Goal: Information Seeking & Learning: Learn about a topic

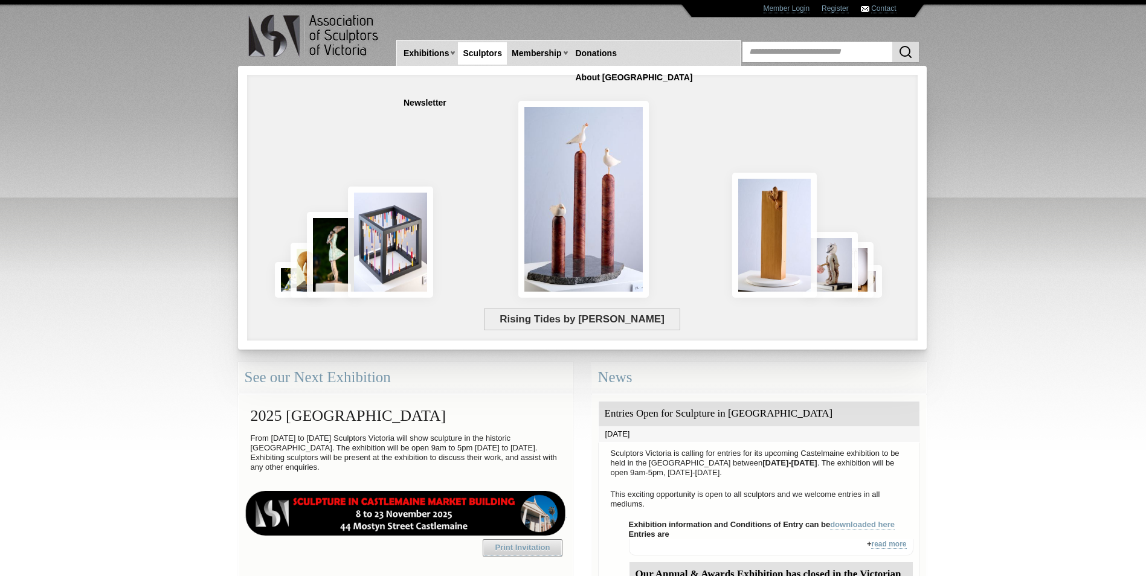
click at [481, 48] on link "Sculptors" at bounding box center [482, 53] width 49 height 22
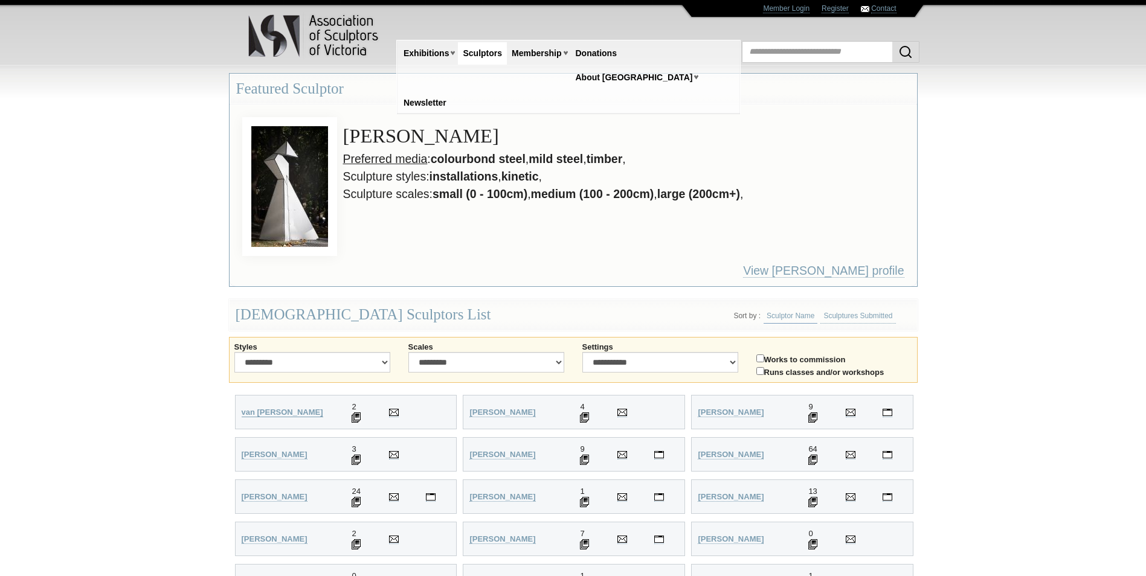
click at [269, 412] on strong "van Wyk-Smit, Wilani" at bounding box center [283, 412] width 82 height 9
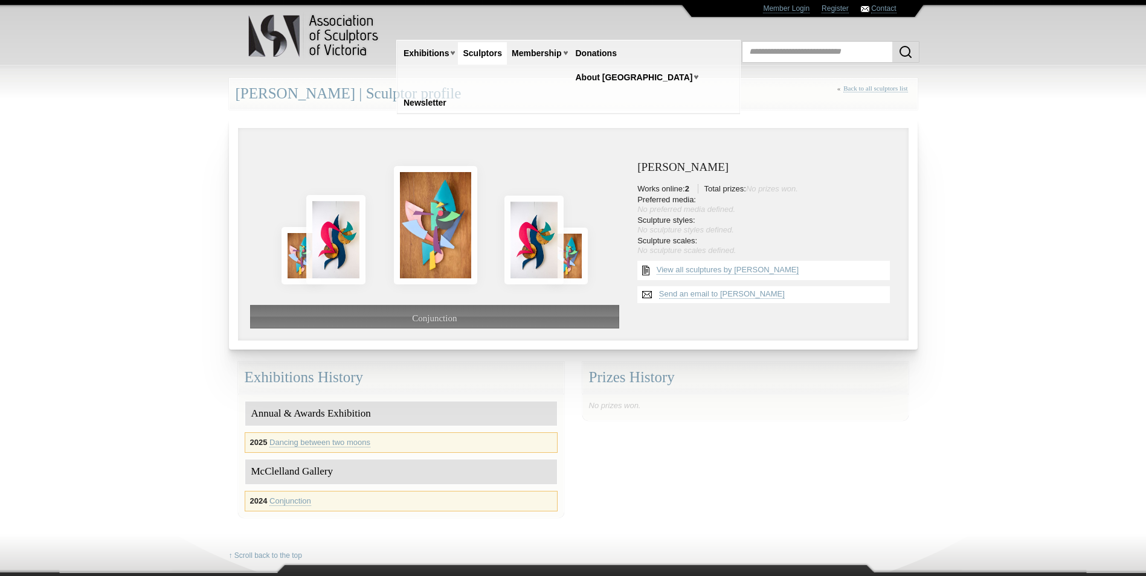
click at [478, 51] on link "Sculptors" at bounding box center [482, 53] width 49 height 22
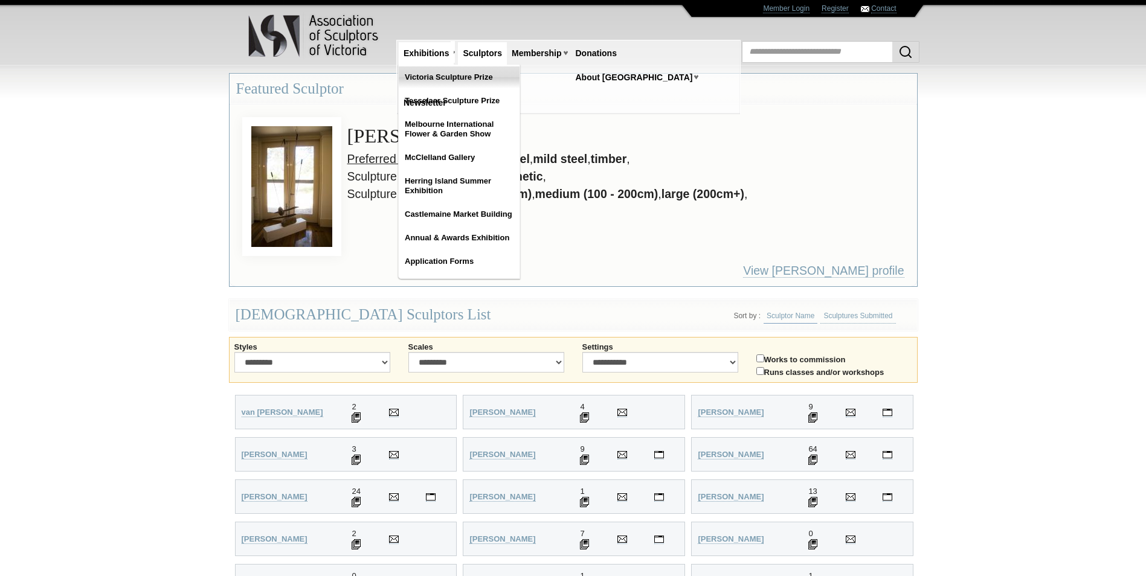
click at [450, 76] on link "Victoria Sculpture Prize" at bounding box center [459, 77] width 121 height 22
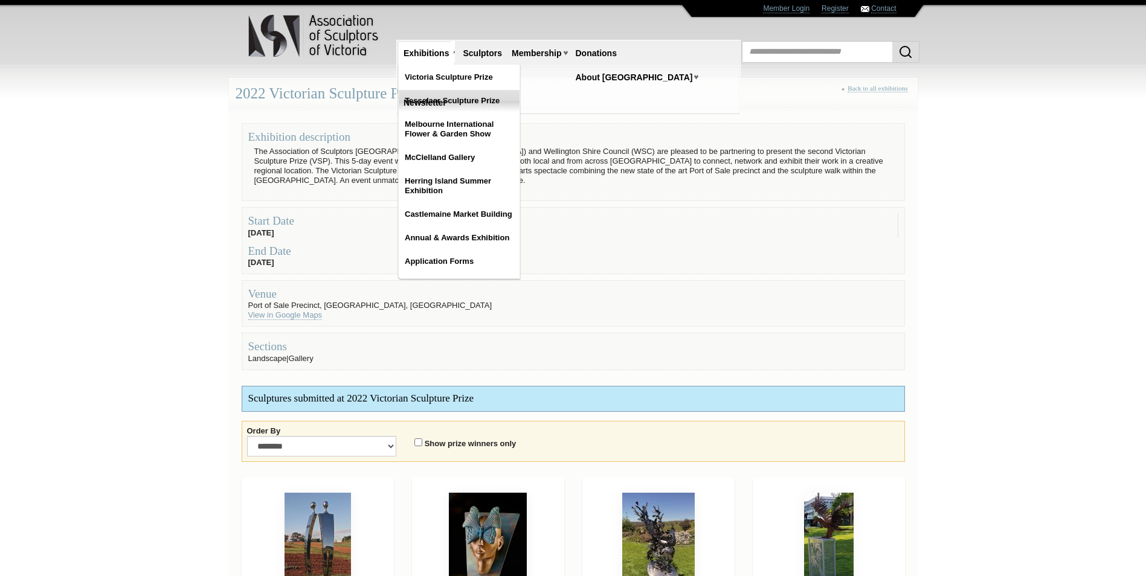
click at [444, 96] on link "Tesselaar Sculpture Prize" at bounding box center [459, 101] width 121 height 22
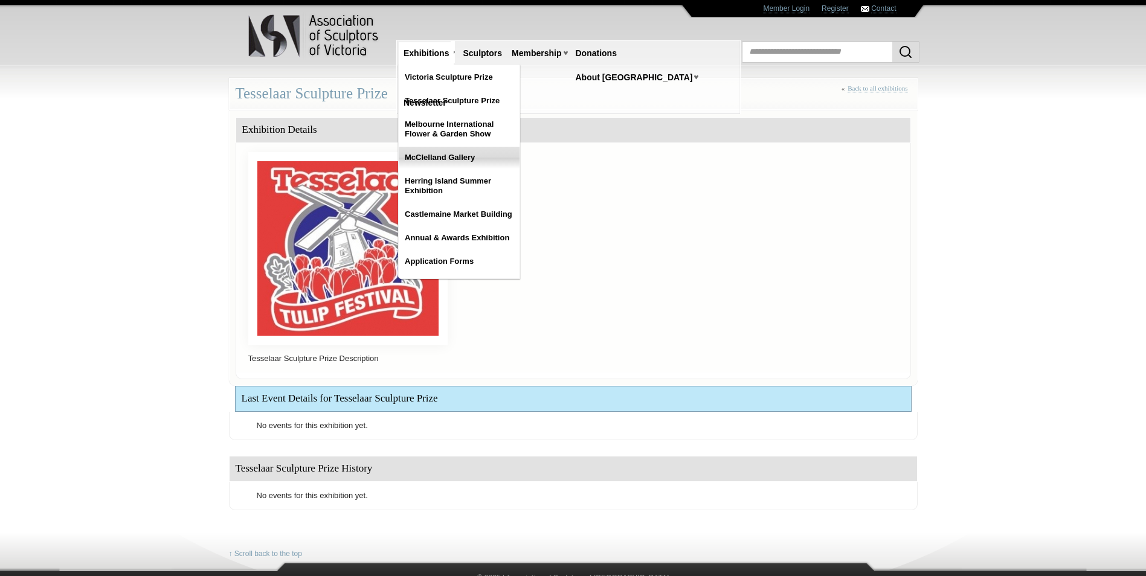
click at [430, 156] on link "McClelland Gallery" at bounding box center [459, 158] width 121 height 22
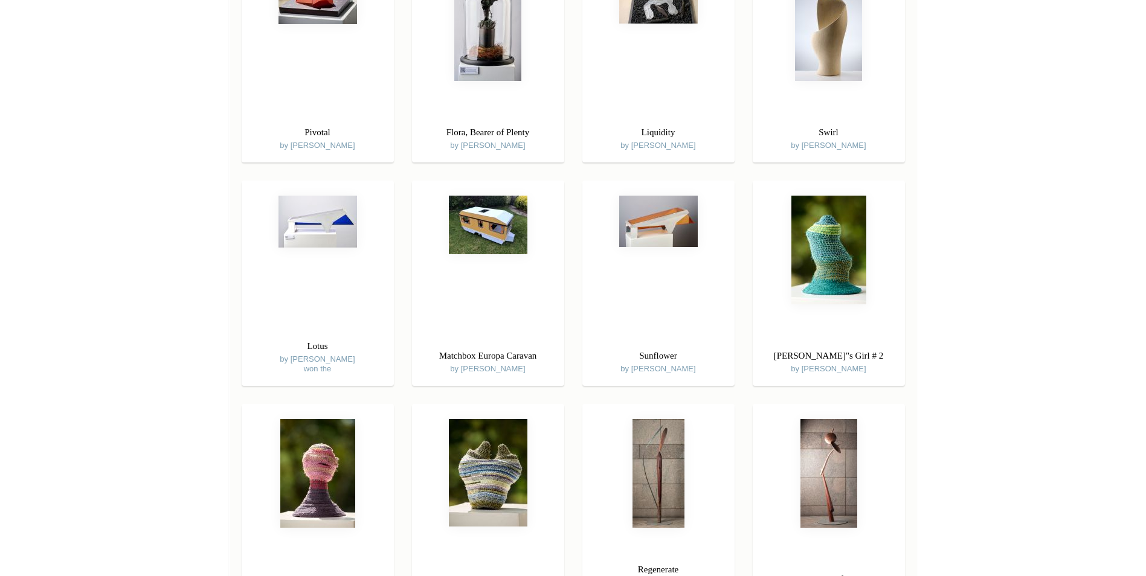
scroll to position [483, 0]
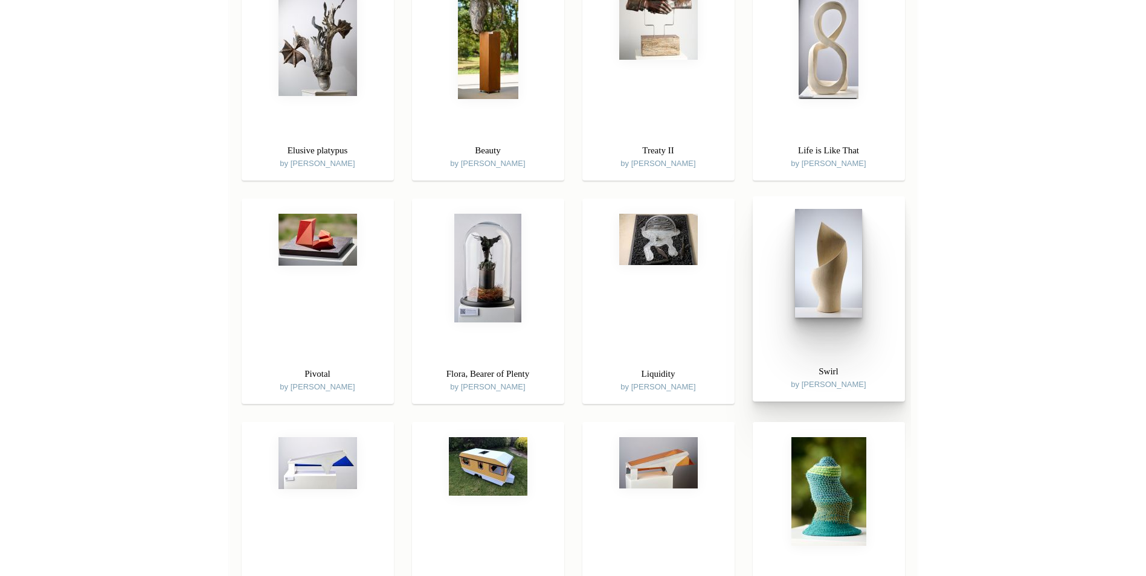
click at [826, 385] on div "Swirl by John Bishop" at bounding box center [829, 377] width 152 height 38
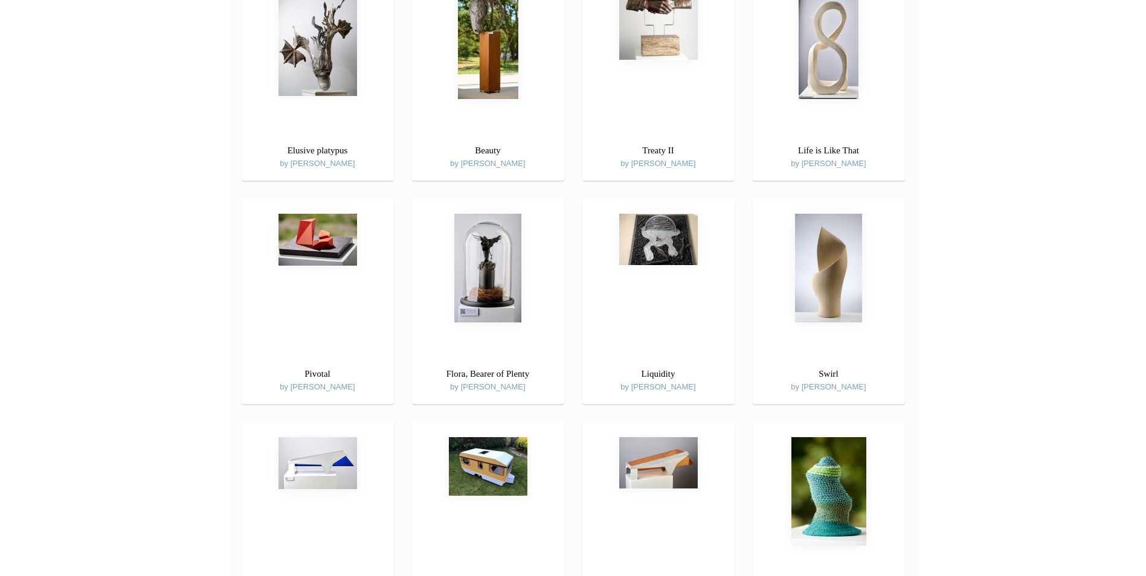
scroll to position [0, 0]
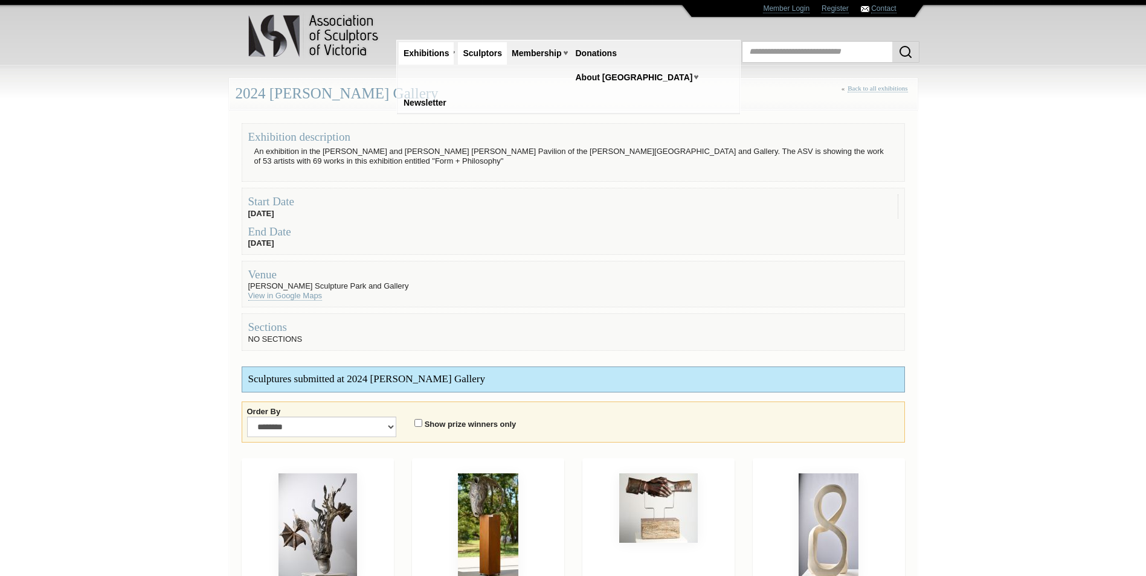
click at [480, 49] on link "Sculptors" at bounding box center [482, 53] width 49 height 22
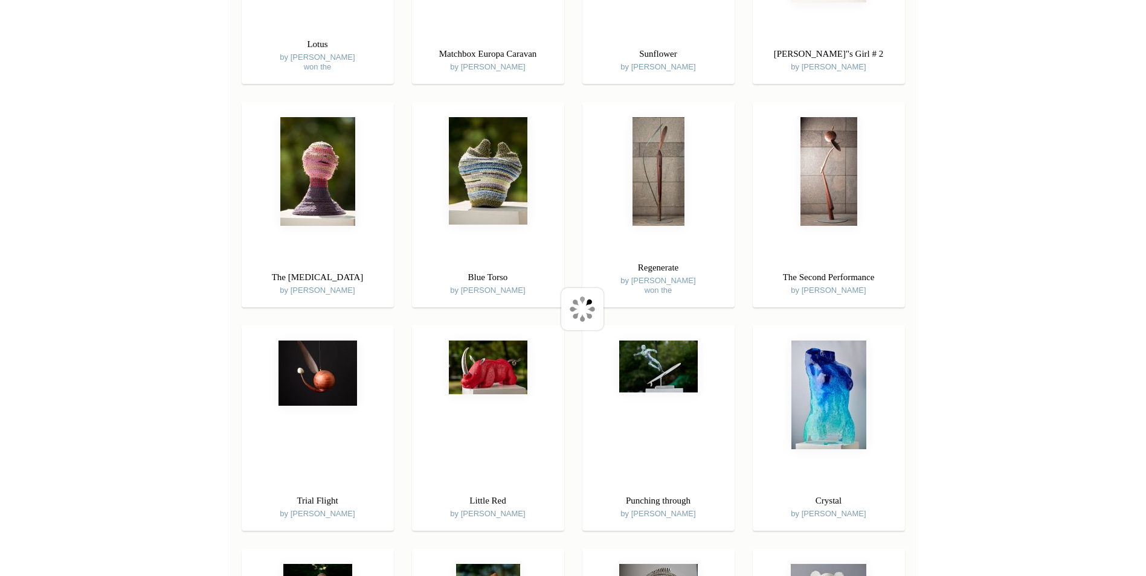
scroll to position [1329, 0]
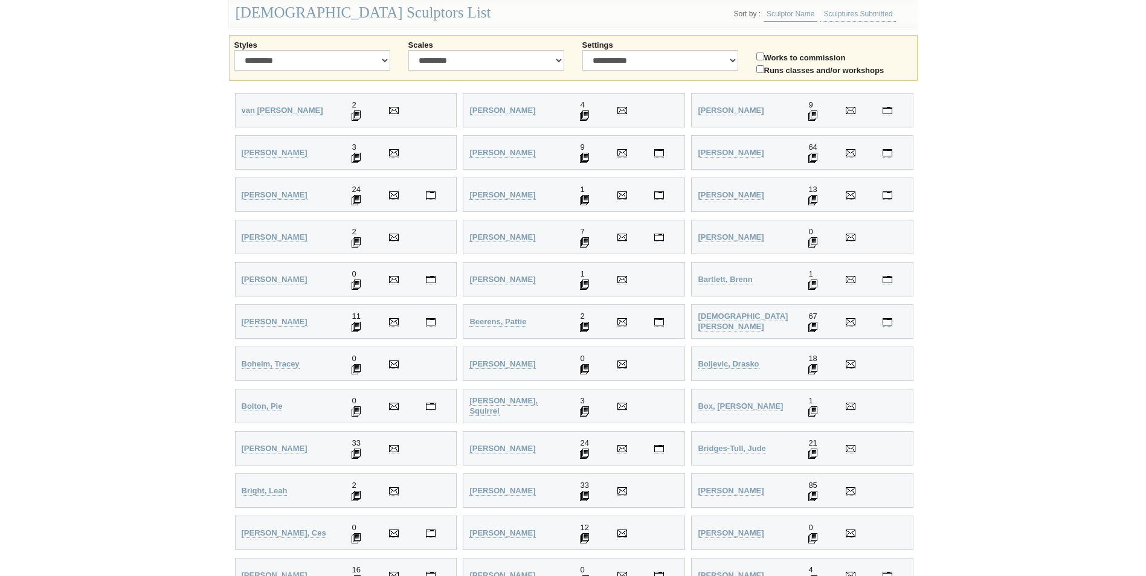
scroll to position [423, 0]
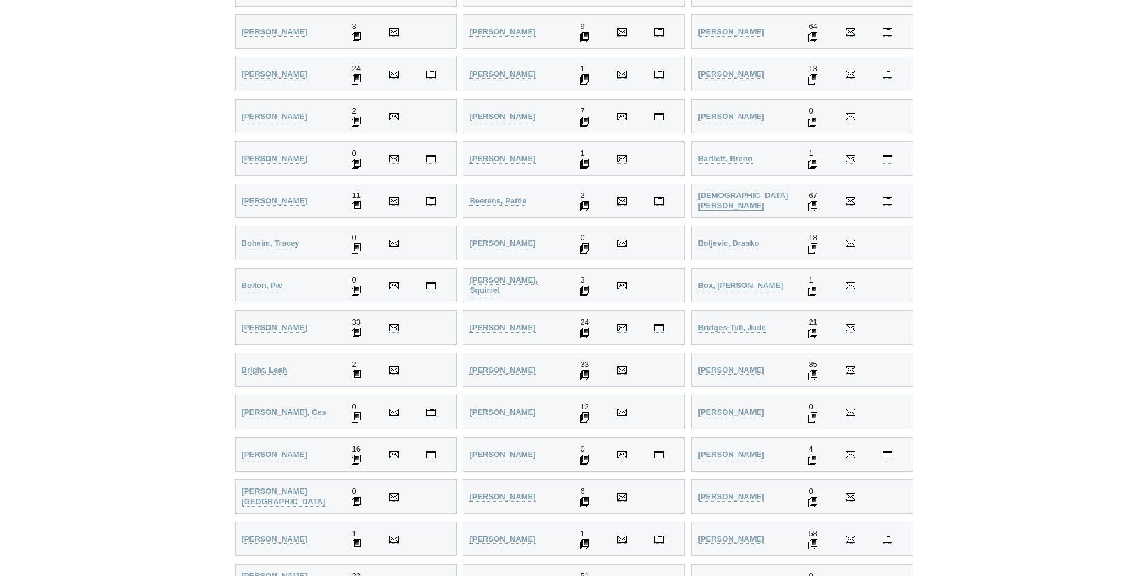
click at [736, 197] on strong "[DEMOGRAPHIC_DATA][PERSON_NAME]" at bounding box center [743, 200] width 90 height 19
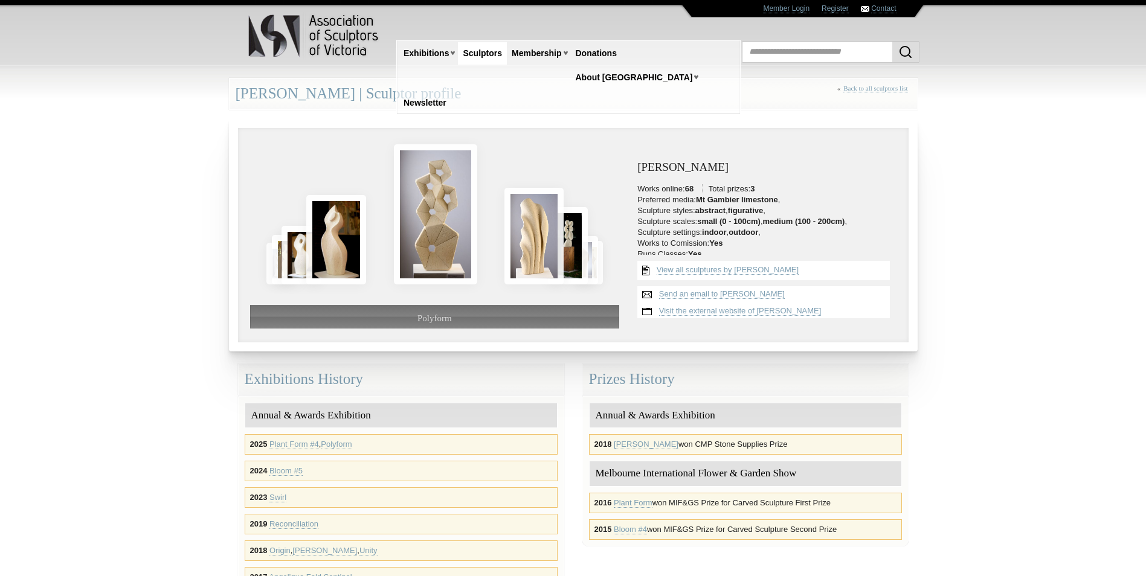
scroll to position [60, 0]
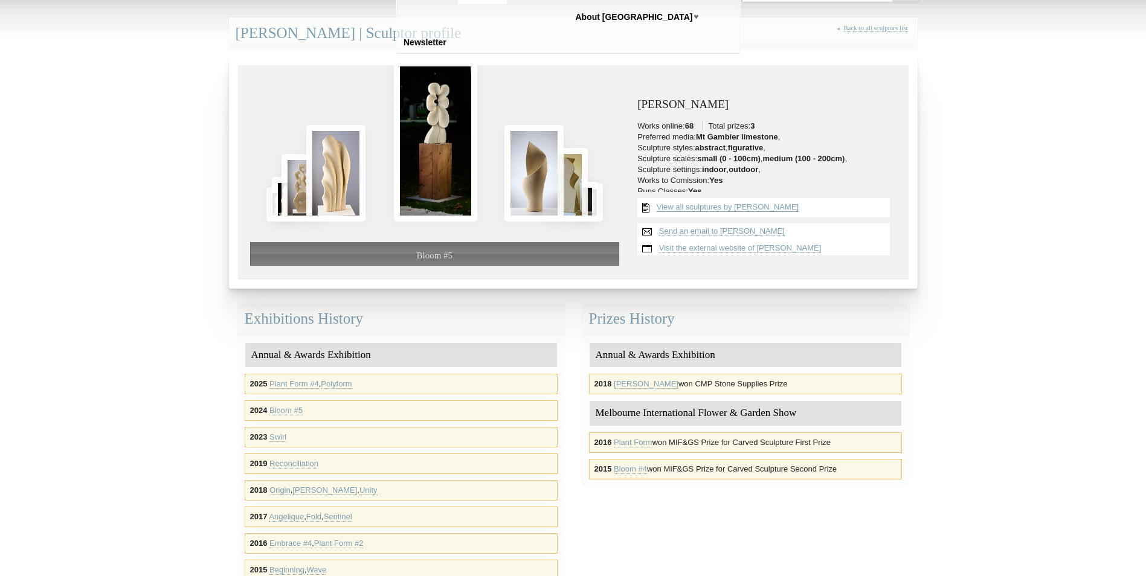
click at [712, 207] on link "View all sculptures by [PERSON_NAME]" at bounding box center [728, 207] width 142 height 10
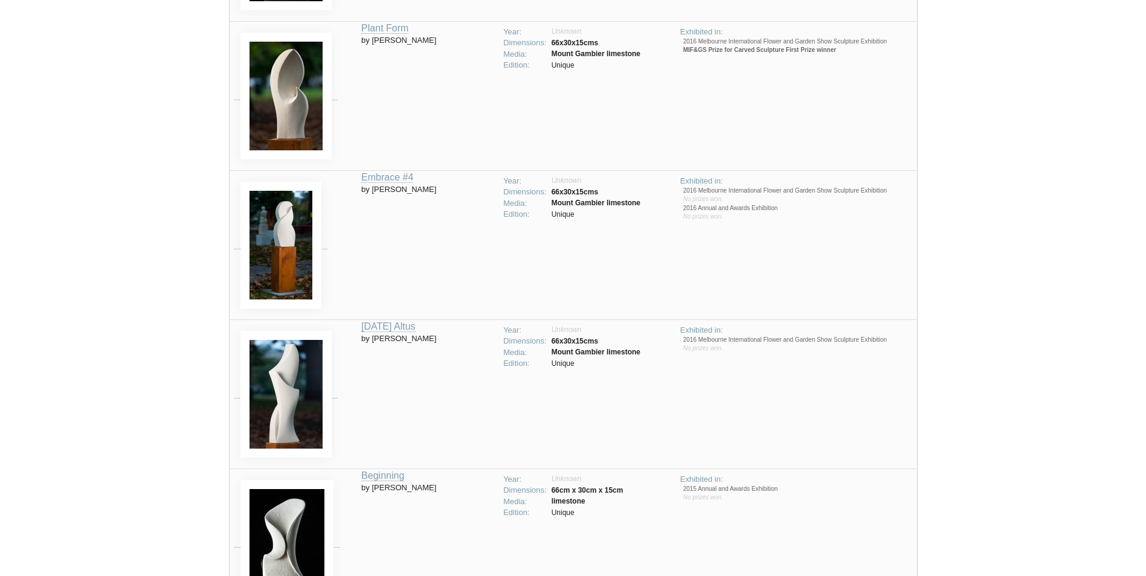
scroll to position [3685, 0]
